Goal: Task Accomplishment & Management: Use online tool/utility

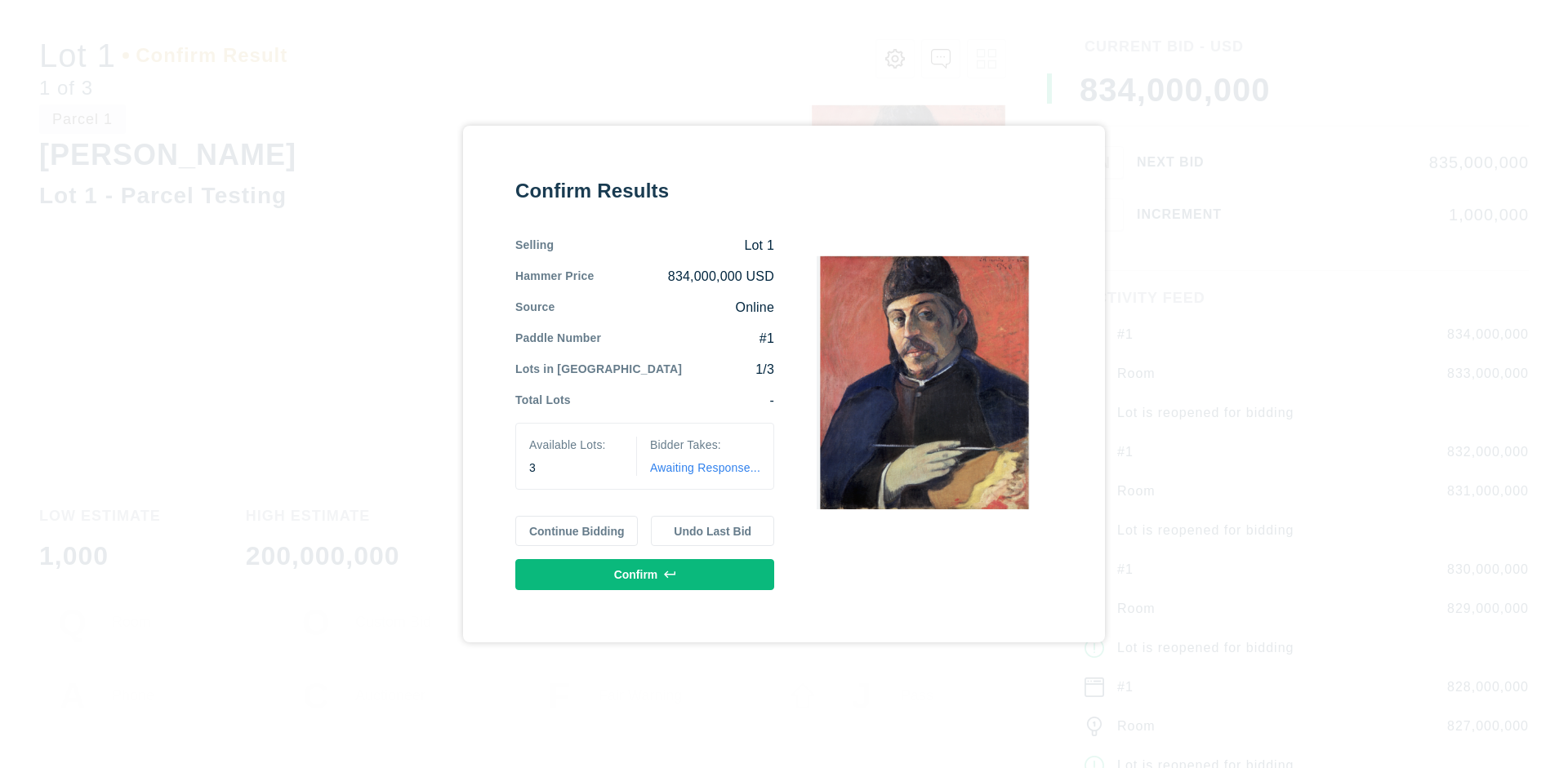
click at [578, 531] on button "Continue Bidding" at bounding box center [577, 531] width 123 height 31
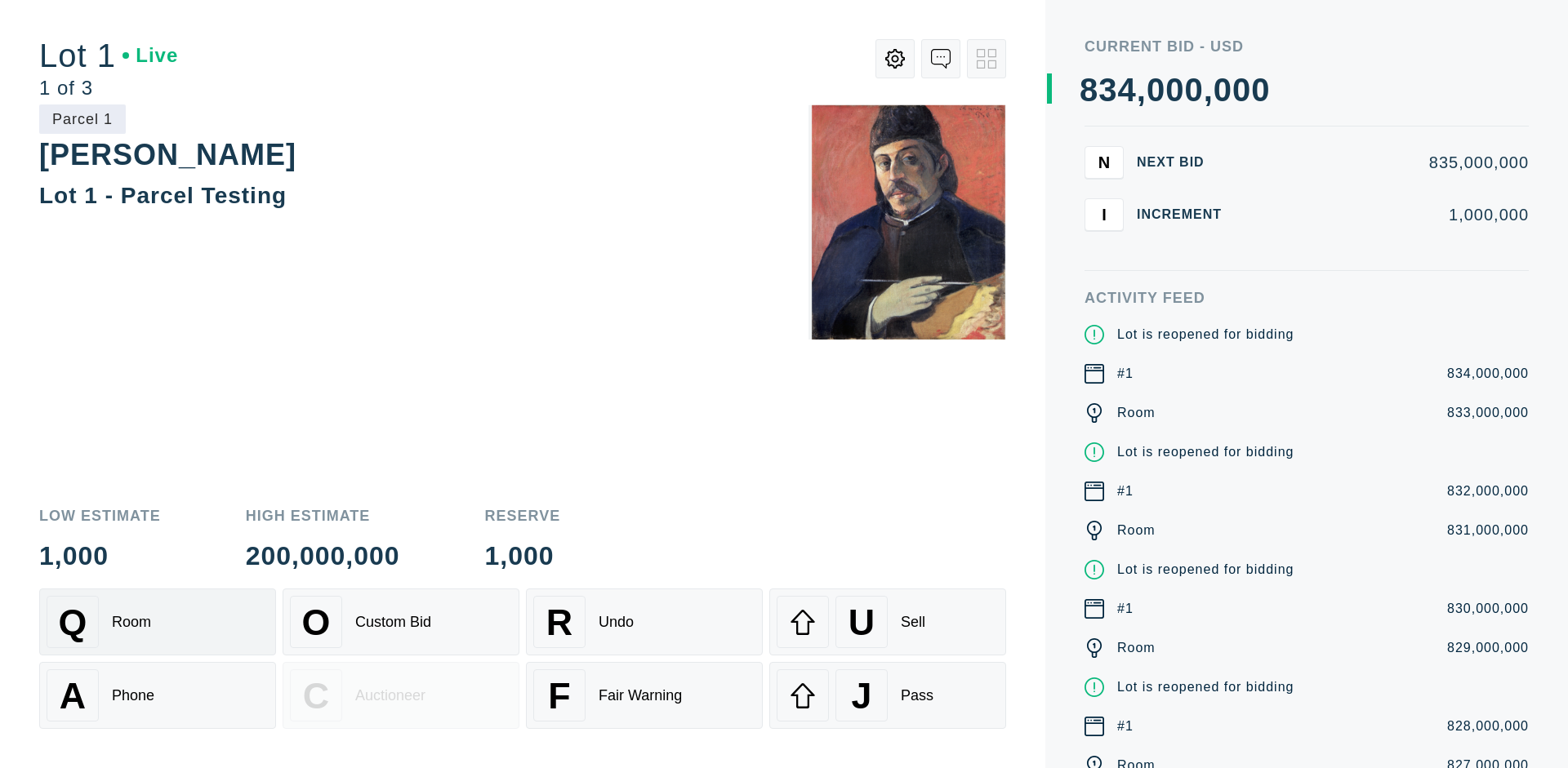
click at [158, 622] on div "Q Room" at bounding box center [157, 622] width 222 height 52
